Goal: Task Accomplishment & Management: Manage account settings

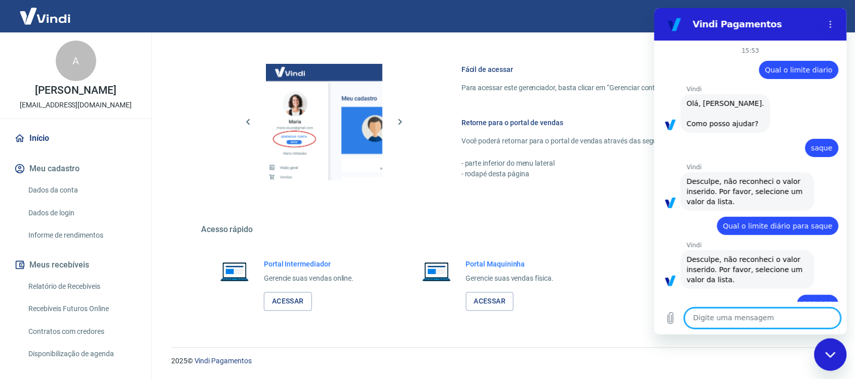
scroll to position [721, 0]
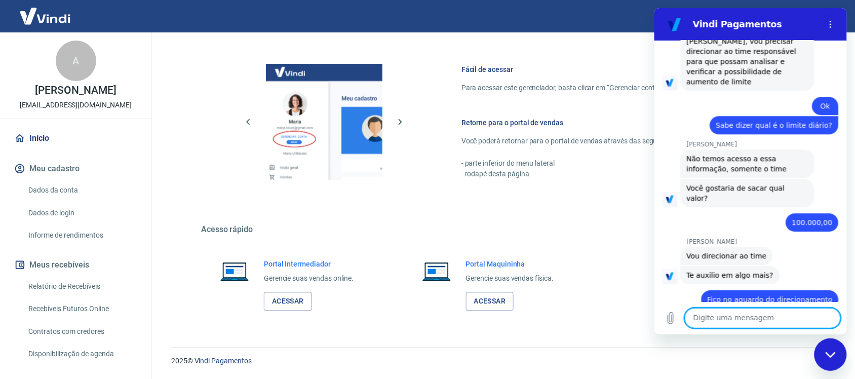
click at [823, 355] on div "Fechar janela de mensagens" at bounding box center [830, 354] width 30 height 30
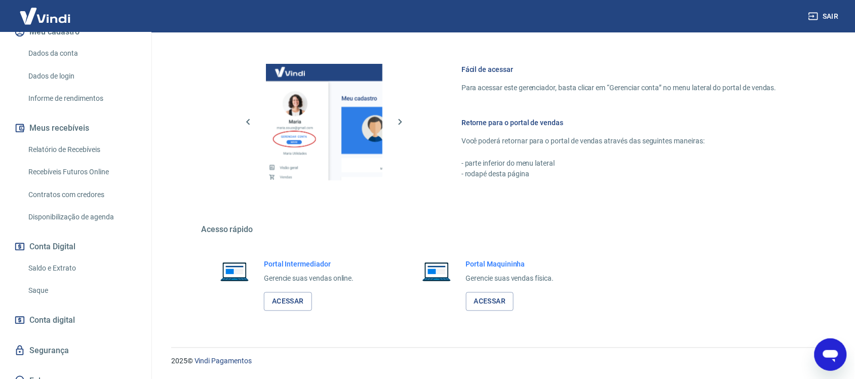
scroll to position [148, 0]
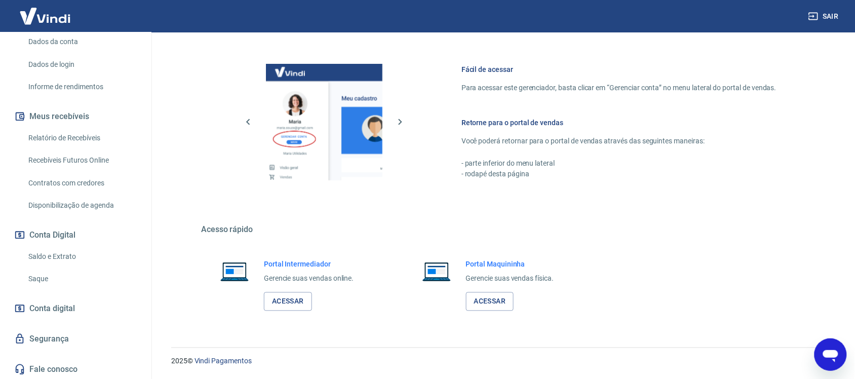
click at [79, 274] on link "Saque" at bounding box center [81, 278] width 115 height 21
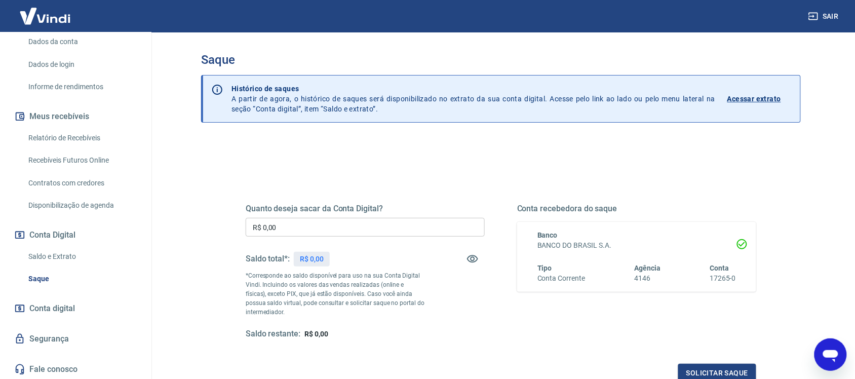
click at [346, 226] on input "R$ 0,00" at bounding box center [365, 227] width 239 height 19
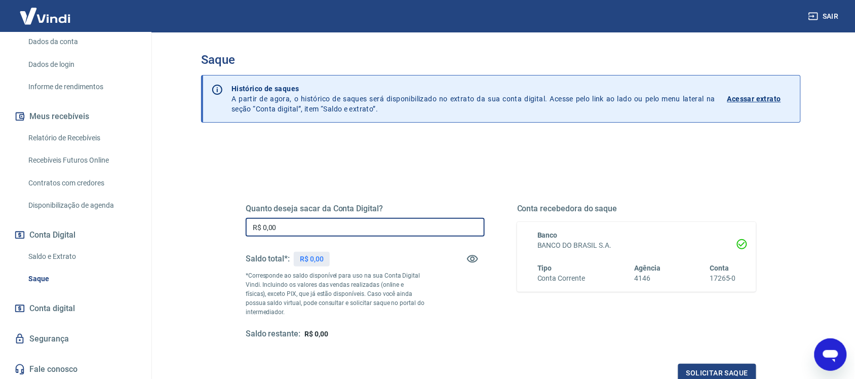
click at [346, 226] on input "R$ 0,00" at bounding box center [365, 227] width 239 height 19
click at [347, 226] on input "R$ 0,00" at bounding box center [365, 227] width 239 height 19
type input "R$ 30.000,00"
click at [704, 370] on button "Solicitar saque" at bounding box center [717, 373] width 78 height 19
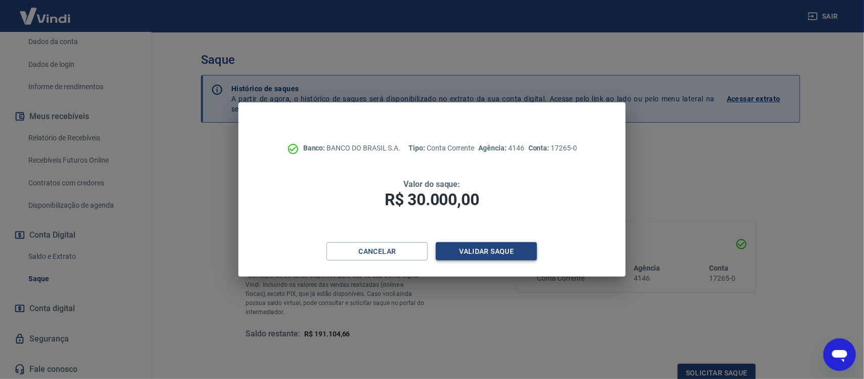
click at [479, 247] on button "Validar saque" at bounding box center [486, 251] width 101 height 19
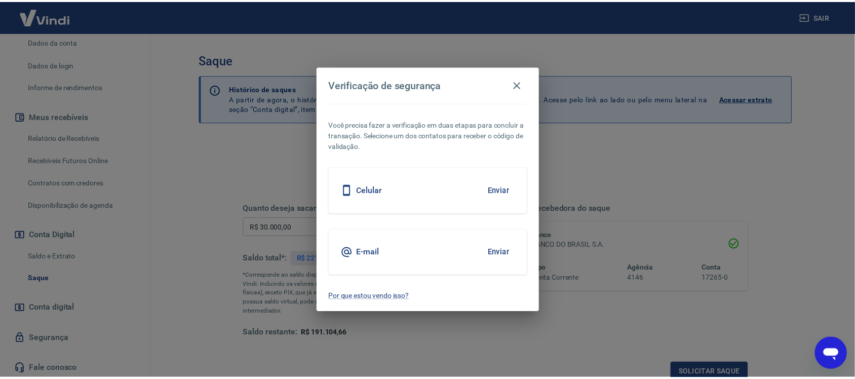
scroll to position [3, 0]
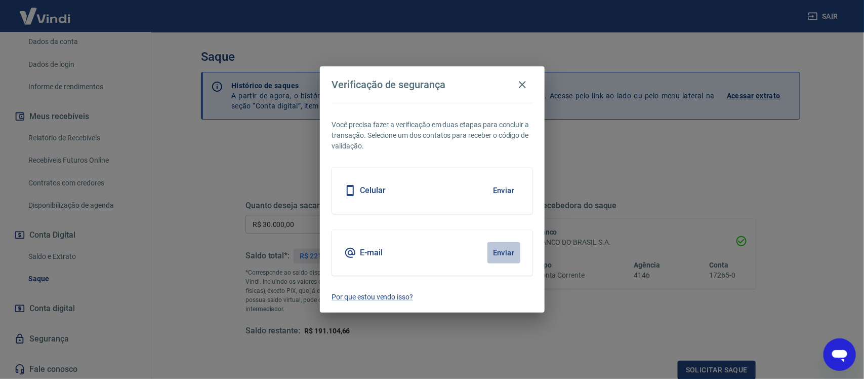
click at [505, 253] on button "Enviar" at bounding box center [504, 252] width 33 height 21
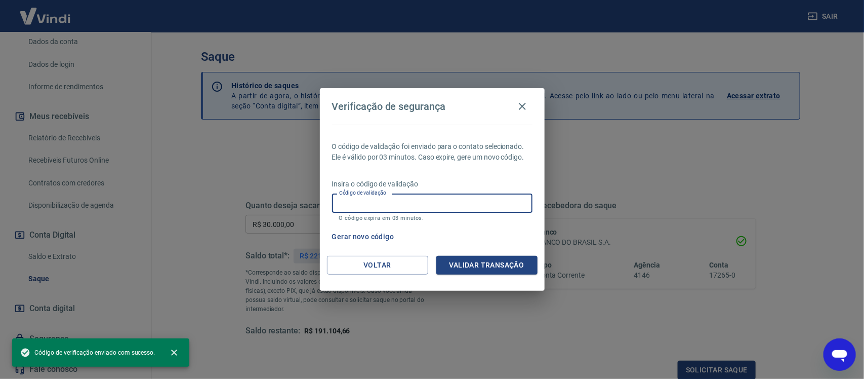
click at [388, 203] on input "Código de validação" at bounding box center [432, 202] width 200 height 19
paste input "707506"
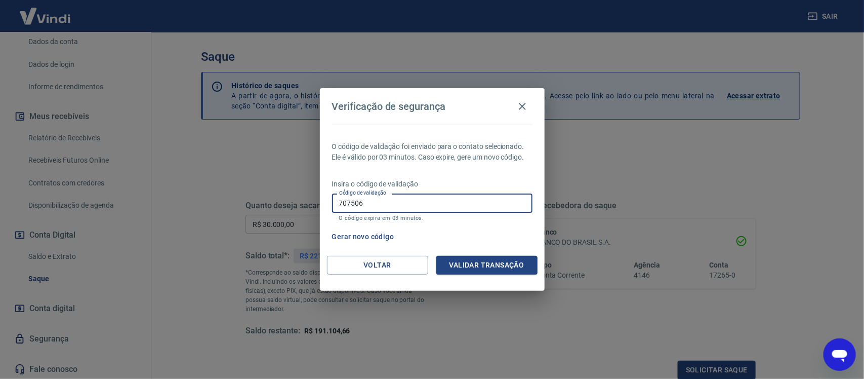
type input "707506"
click at [499, 252] on div "O código de validação foi enviado para o contato selecionado. Ele é válido por …" at bounding box center [432, 190] width 225 height 131
click at [497, 257] on button "Validar transação" at bounding box center [486, 265] width 101 height 19
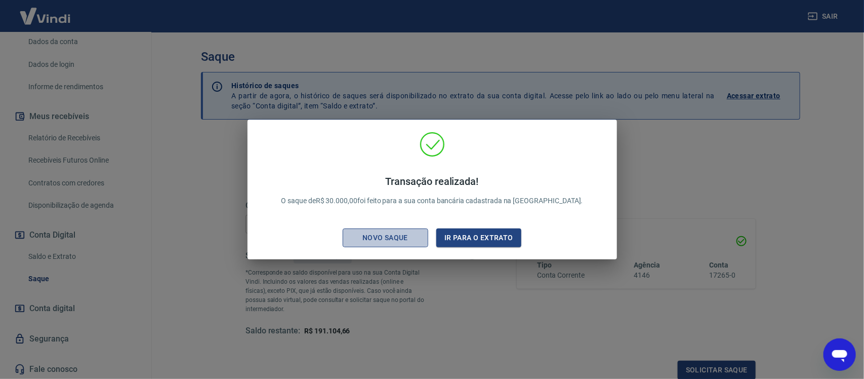
click at [408, 238] on div "Novo saque" at bounding box center [385, 237] width 70 height 13
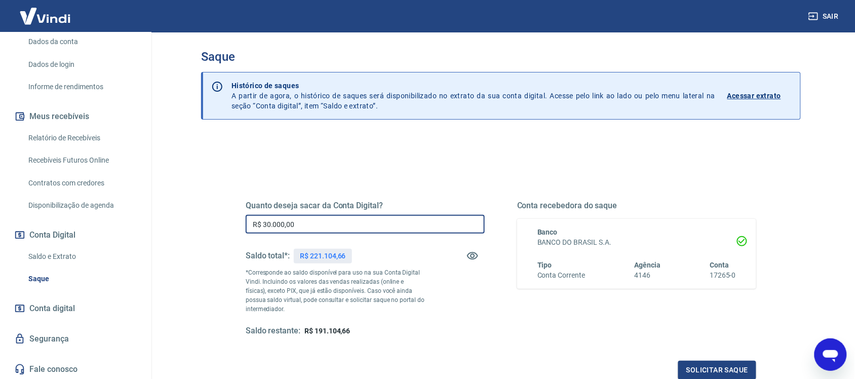
click at [399, 222] on input "R$ 30.000,00" at bounding box center [365, 224] width 239 height 19
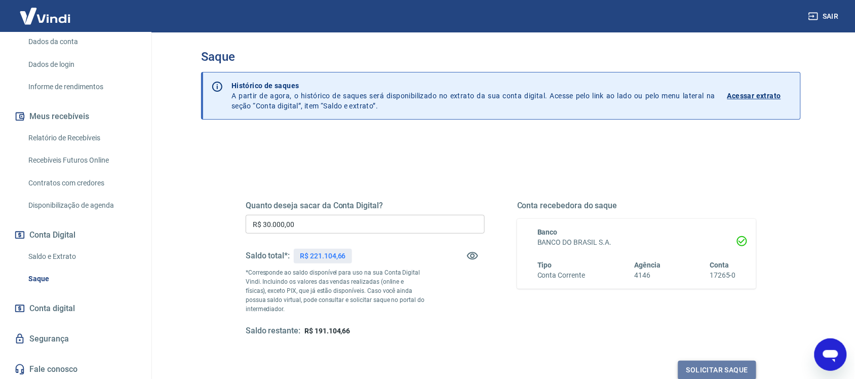
click at [728, 364] on button "Solicitar saque" at bounding box center [717, 369] width 78 height 19
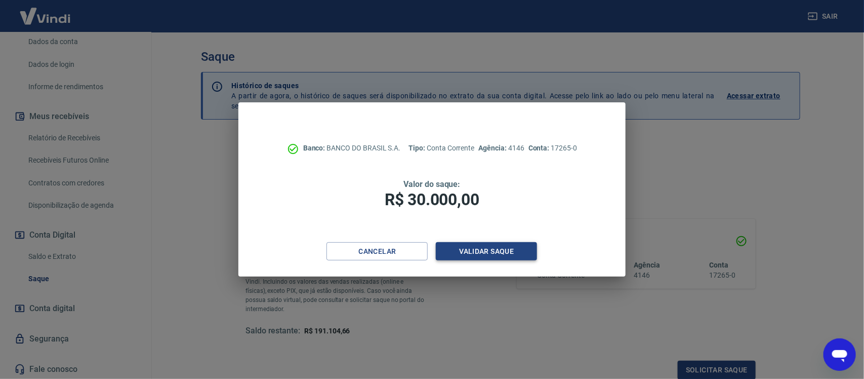
click at [507, 246] on button "Validar saque" at bounding box center [486, 251] width 101 height 19
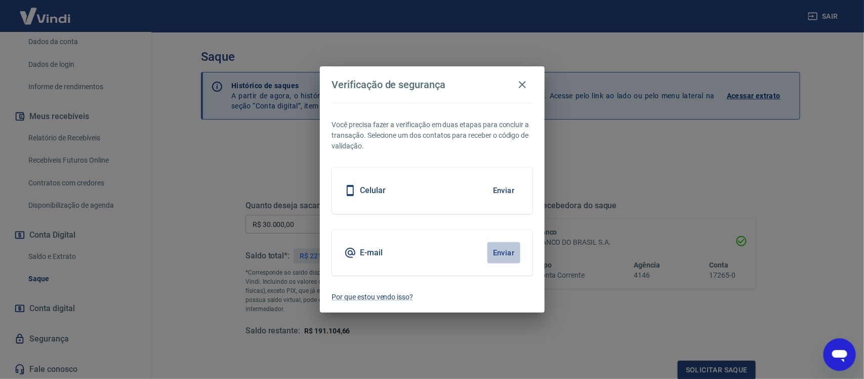
click at [505, 251] on button "Enviar" at bounding box center [504, 252] width 33 height 21
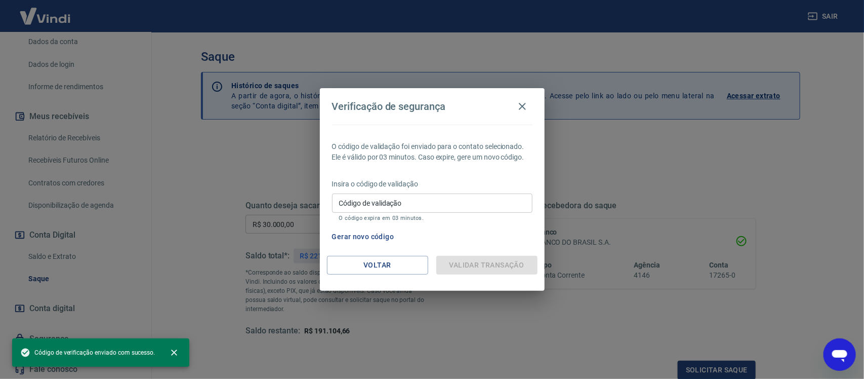
click at [403, 201] on input "Código de validação" at bounding box center [432, 202] width 200 height 19
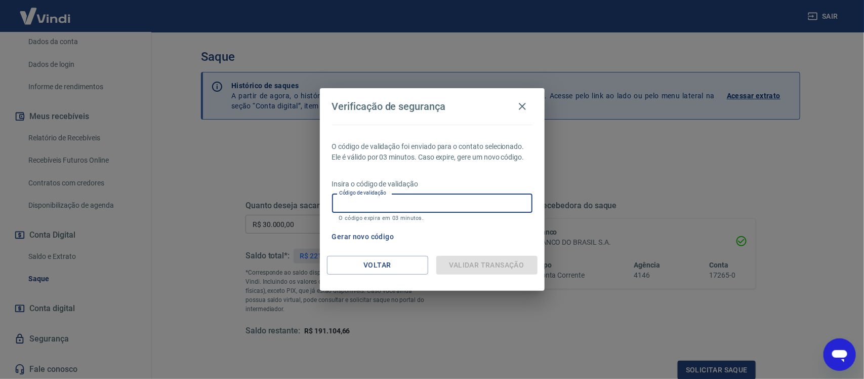
paste input "195192"
click at [383, 204] on input "195192" at bounding box center [432, 202] width 200 height 19
drag, startPoint x: 378, startPoint y: 204, endPoint x: 320, endPoint y: 215, distance: 58.8
click at [320, 215] on div "O código de validação foi enviado para o contato selecionado. Ele é válido por …" at bounding box center [432, 190] width 225 height 131
type input "195192"
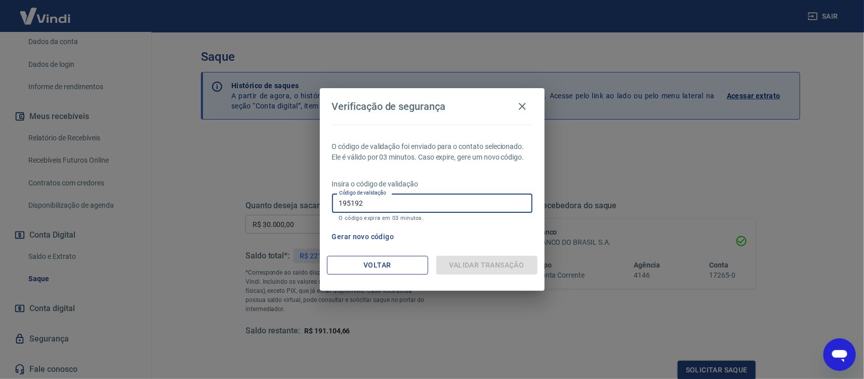
click at [368, 262] on button "Voltar" at bounding box center [377, 265] width 101 height 19
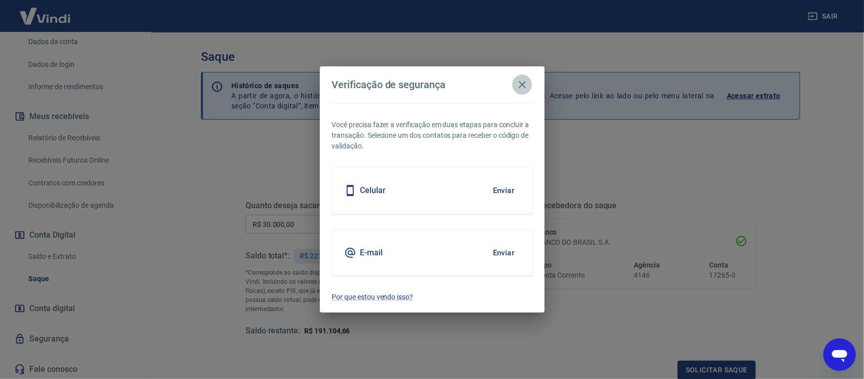
click at [525, 82] on icon "button" at bounding box center [522, 84] width 7 height 7
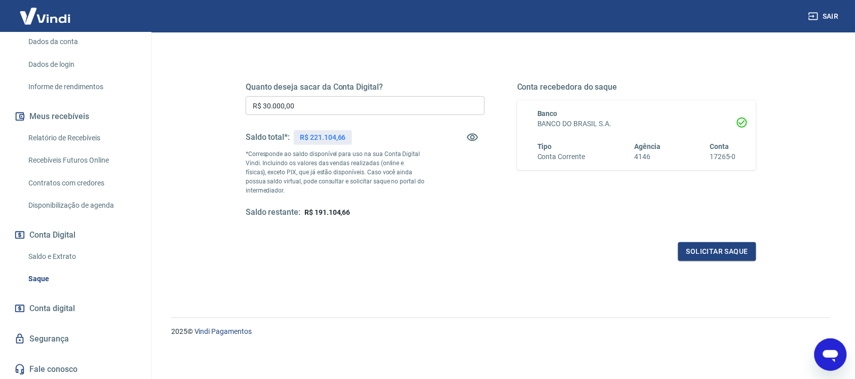
scroll to position [122, 0]
click at [38, 274] on link "Saque" at bounding box center [81, 278] width 115 height 21
click at [42, 276] on link "Saque" at bounding box center [81, 278] width 115 height 21
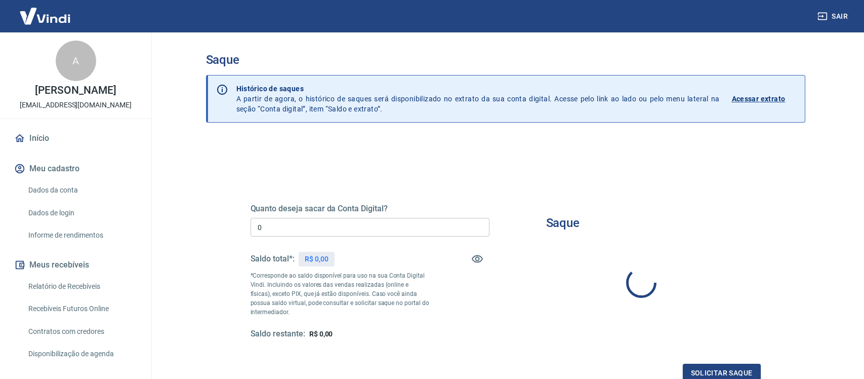
type input "R$ 0,00"
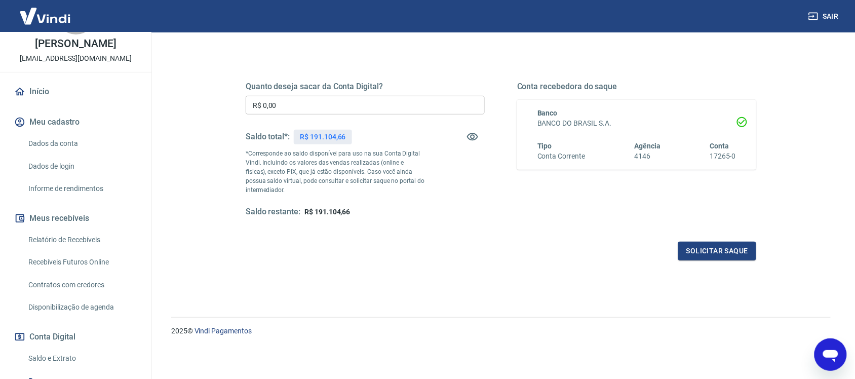
scroll to position [148, 0]
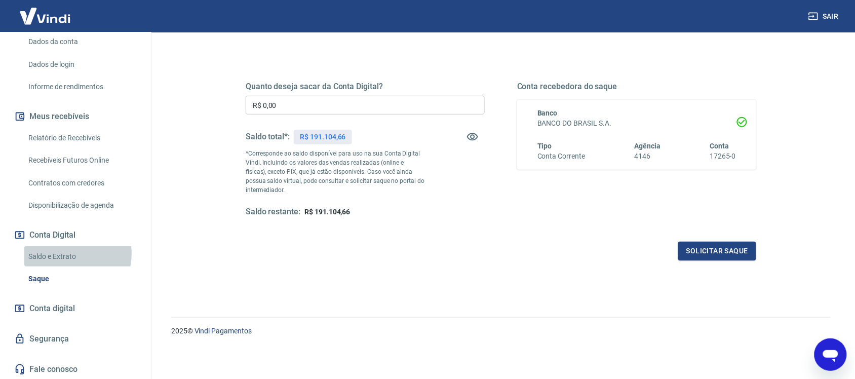
click at [70, 253] on link "Saldo e Extrato" at bounding box center [81, 256] width 115 height 21
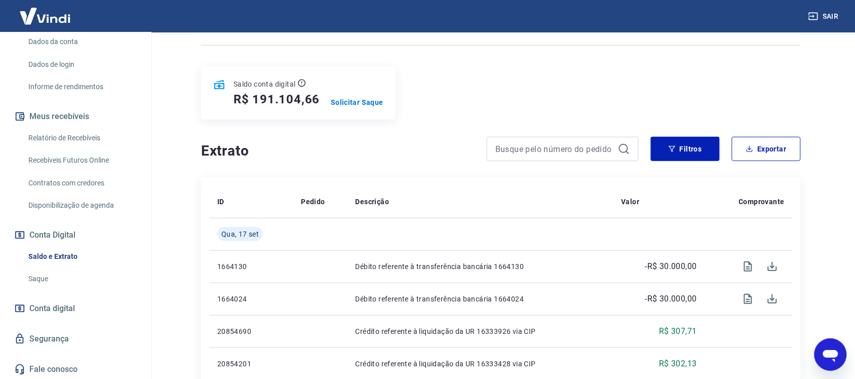
scroll to position [127, 0]
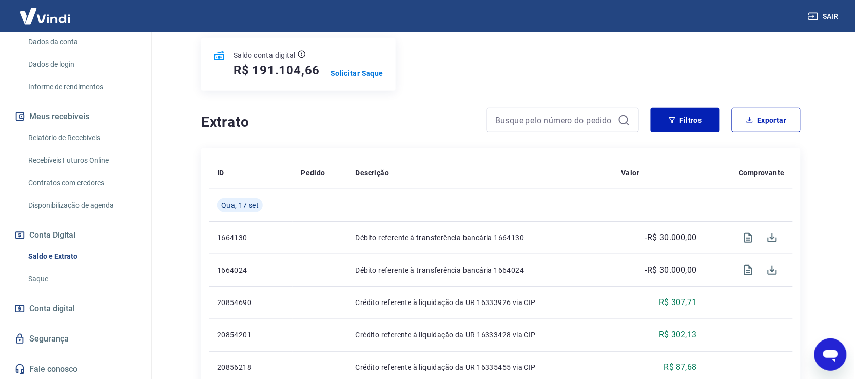
click at [38, 280] on link "Saque" at bounding box center [81, 278] width 115 height 21
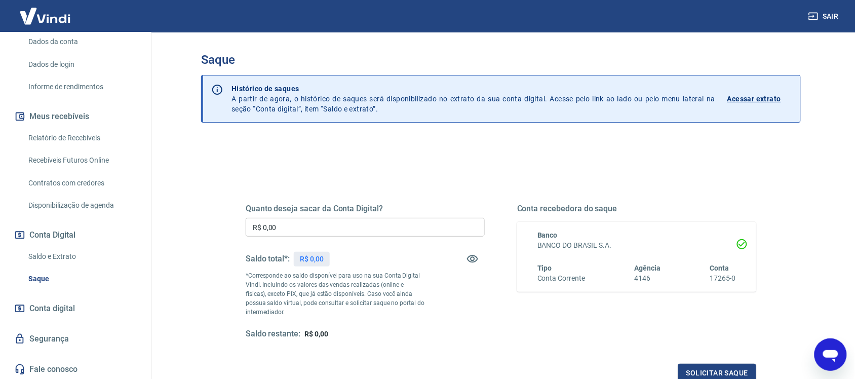
click at [318, 230] on input "R$ 0,00" at bounding box center [365, 227] width 239 height 19
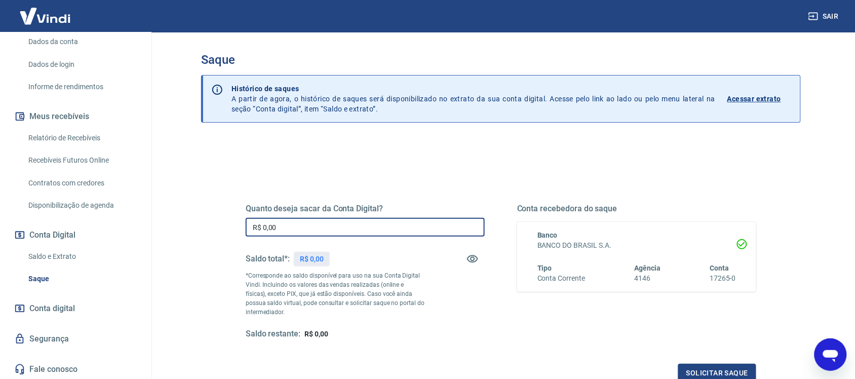
click at [318, 230] on input "R$ 0,00" at bounding box center [365, 227] width 239 height 19
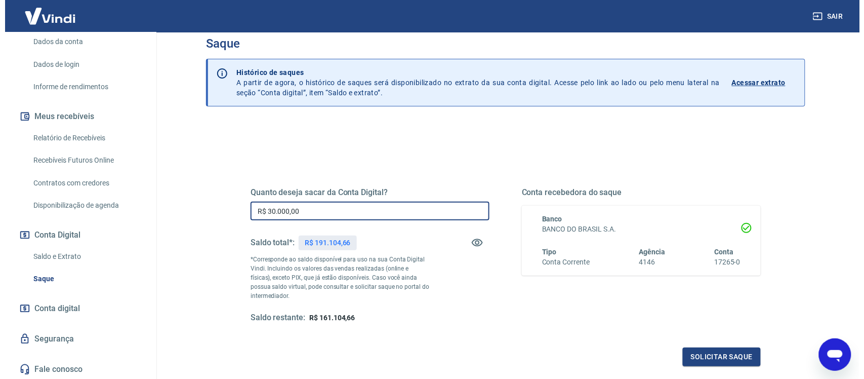
scroll to position [63, 0]
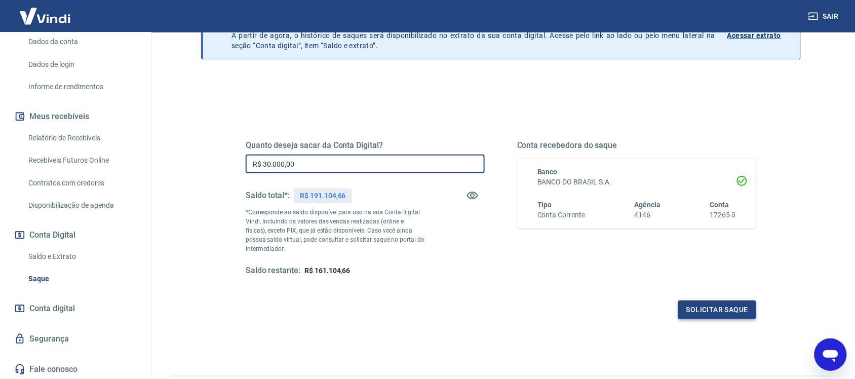
type input "R$ 30.000,00"
click at [690, 304] on button "Solicitar saque" at bounding box center [717, 309] width 78 height 19
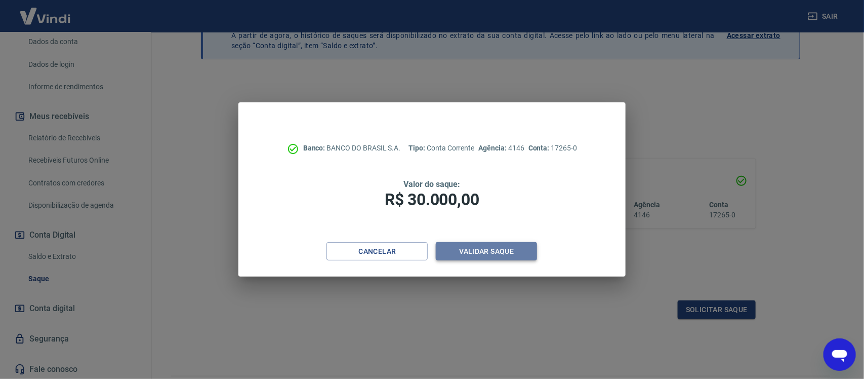
click at [489, 252] on button "Validar saque" at bounding box center [486, 251] width 101 height 19
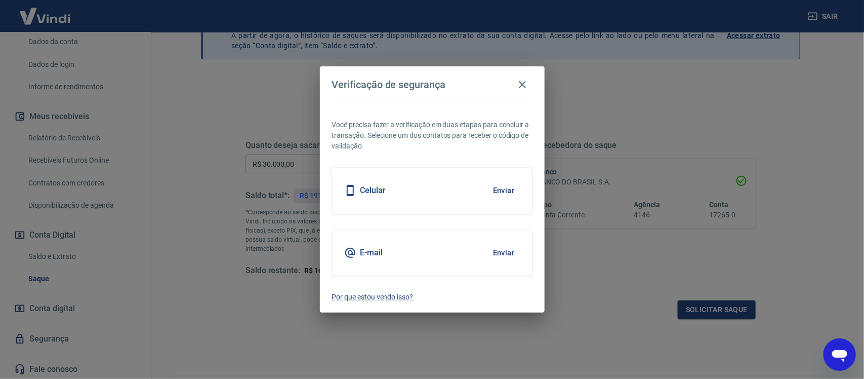
click at [495, 252] on button "Enviar" at bounding box center [504, 252] width 33 height 21
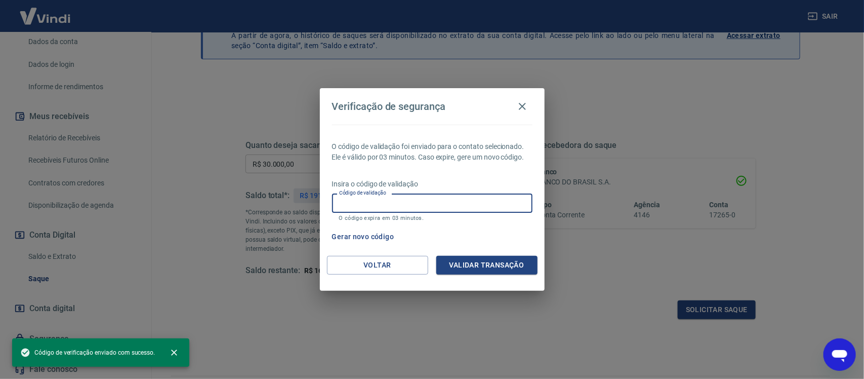
click at [411, 200] on input "Código de validação" at bounding box center [432, 202] width 200 height 19
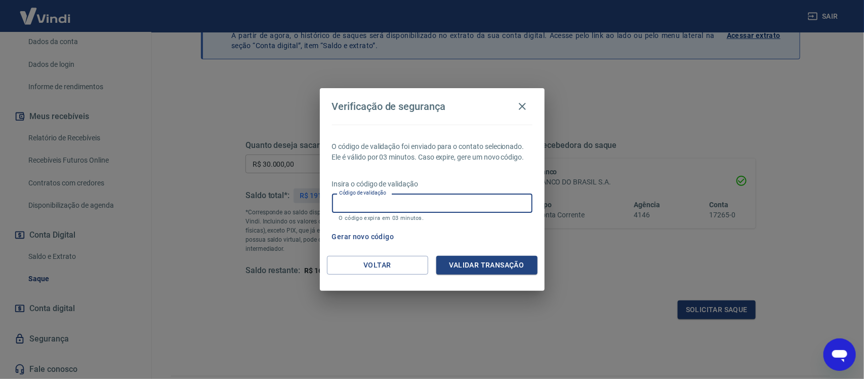
paste input "171197"
type input "171197"
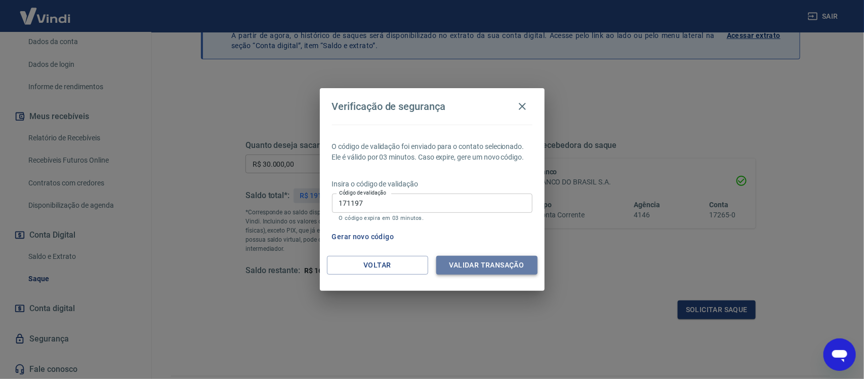
click at [494, 260] on button "Validar transação" at bounding box center [486, 265] width 101 height 19
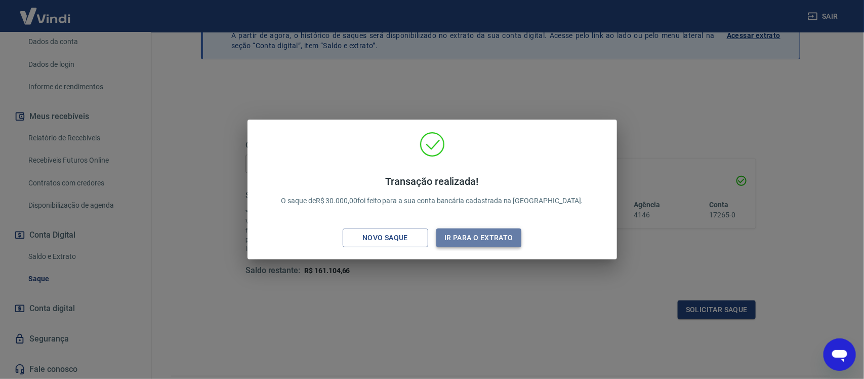
click at [462, 238] on button "Ir para o extrato" at bounding box center [479, 237] width 86 height 19
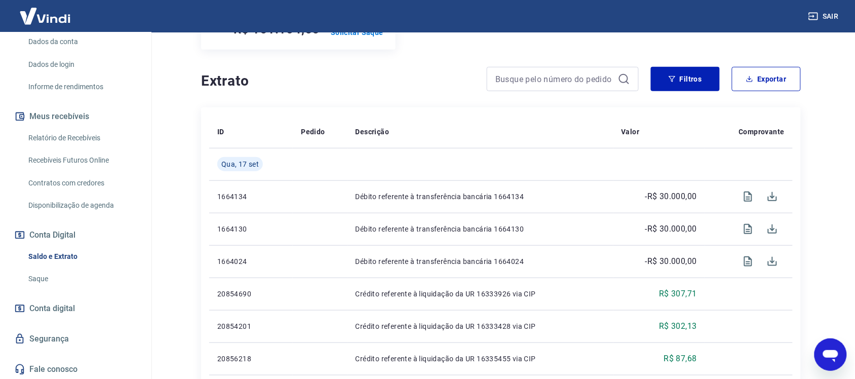
scroll to position [190, 0]
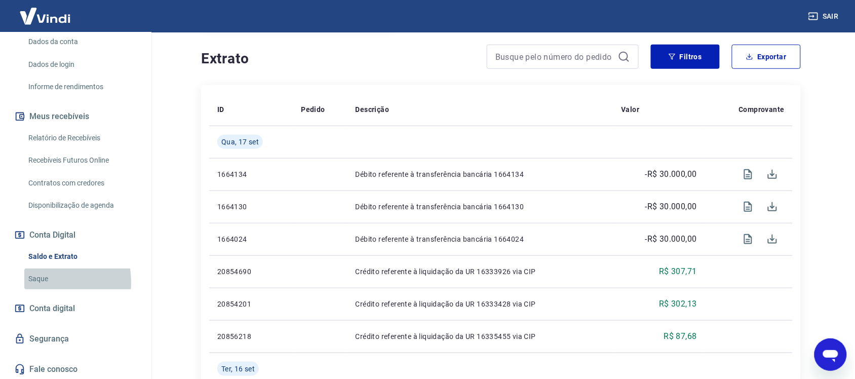
click at [34, 281] on link "Saque" at bounding box center [81, 278] width 115 height 21
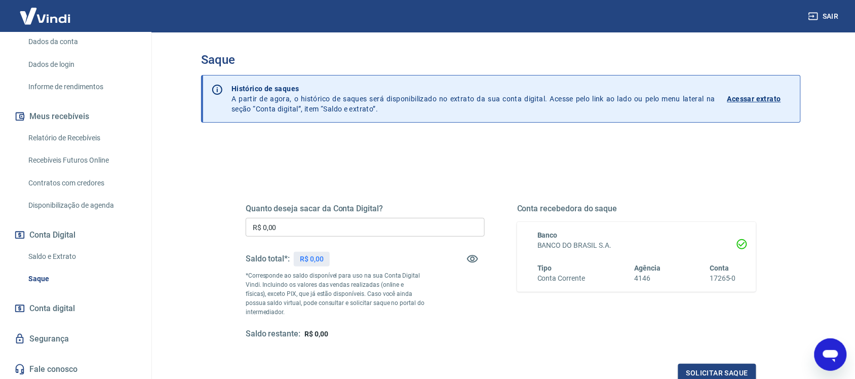
click at [309, 226] on input "R$ 0,00" at bounding box center [365, 227] width 239 height 19
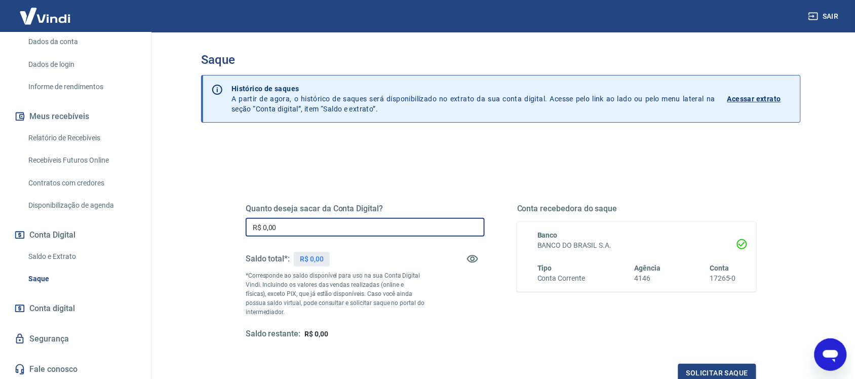
click at [309, 226] on input "R$ 0,00" at bounding box center [365, 227] width 239 height 19
type input "R$ 40.000,00"
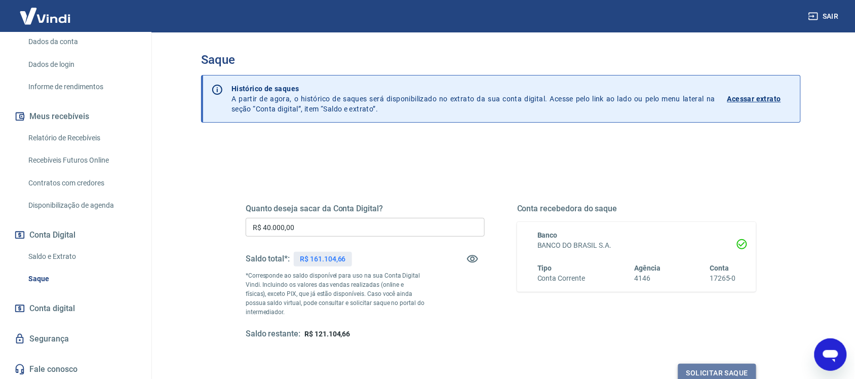
click at [727, 370] on button "Solicitar saque" at bounding box center [717, 373] width 78 height 19
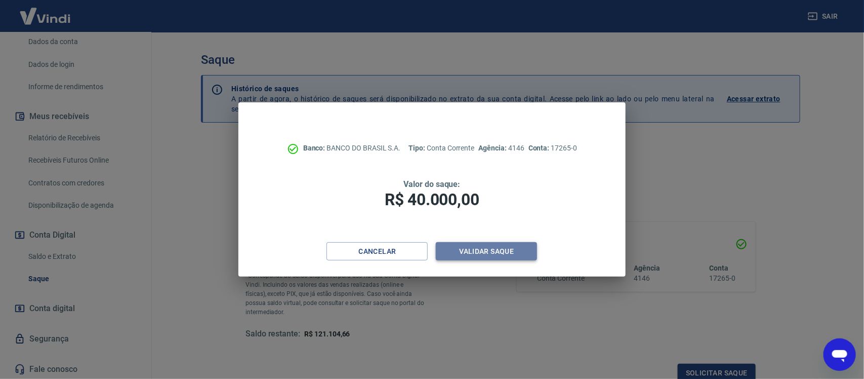
click at [484, 247] on button "Validar saque" at bounding box center [486, 251] width 101 height 19
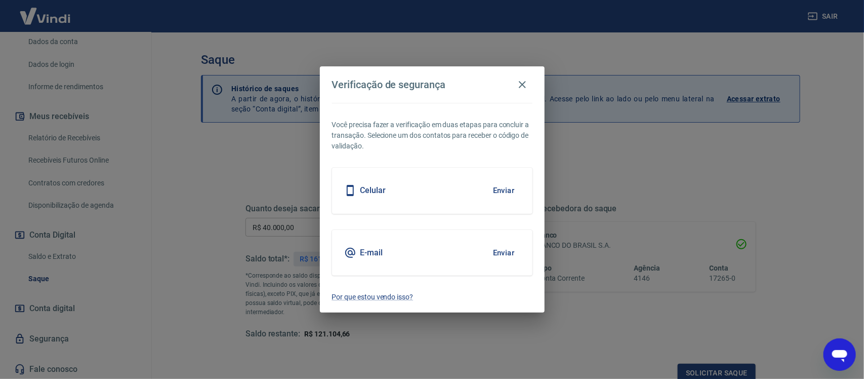
scroll to position [3, 0]
click at [506, 249] on button "Enviar" at bounding box center [504, 252] width 33 height 21
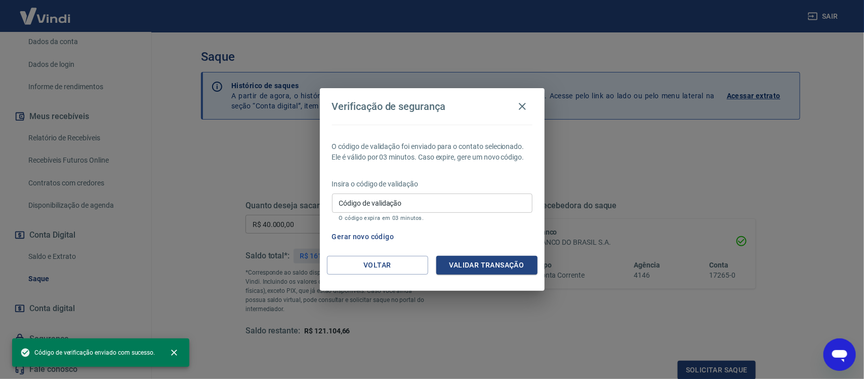
click at [403, 204] on input "Código de validação" at bounding box center [432, 202] width 200 height 19
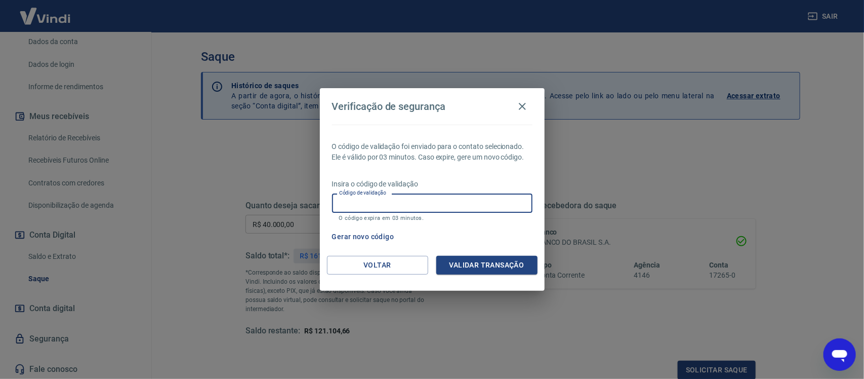
paste input "143957"
type input "143957"
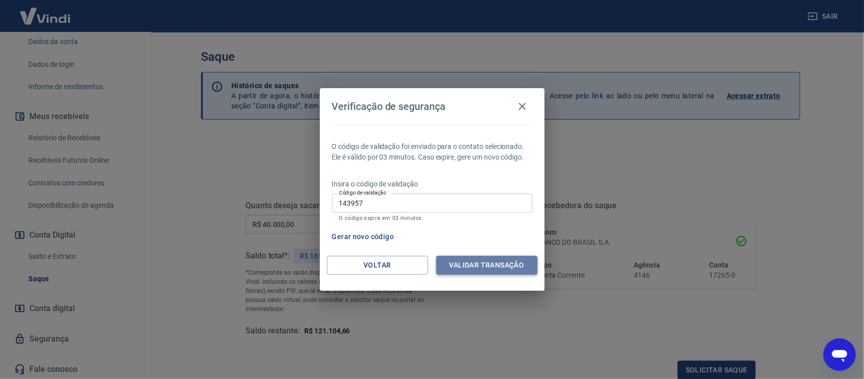
click at [487, 257] on button "Validar transação" at bounding box center [486, 265] width 101 height 19
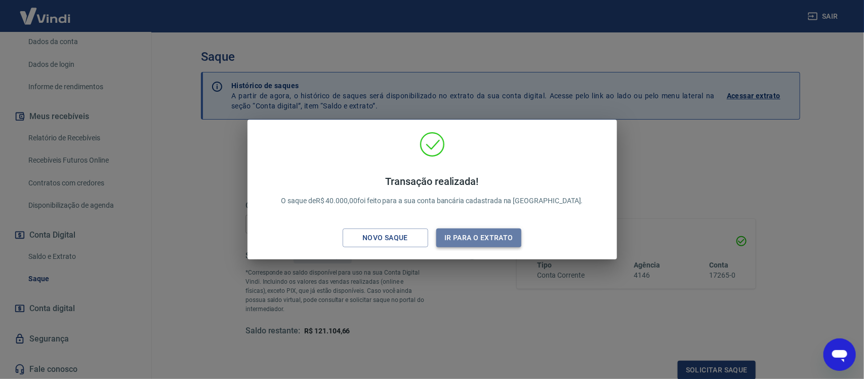
click at [457, 241] on button "Ir para o extrato" at bounding box center [479, 237] width 86 height 19
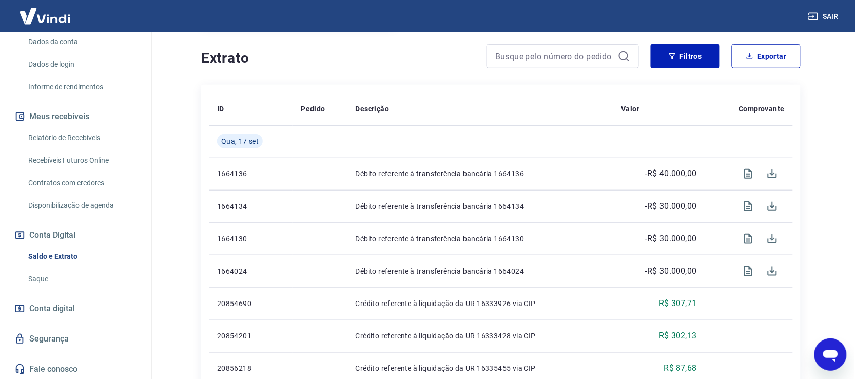
scroll to position [190, 0]
